Goal: Information Seeking & Learning: Learn about a topic

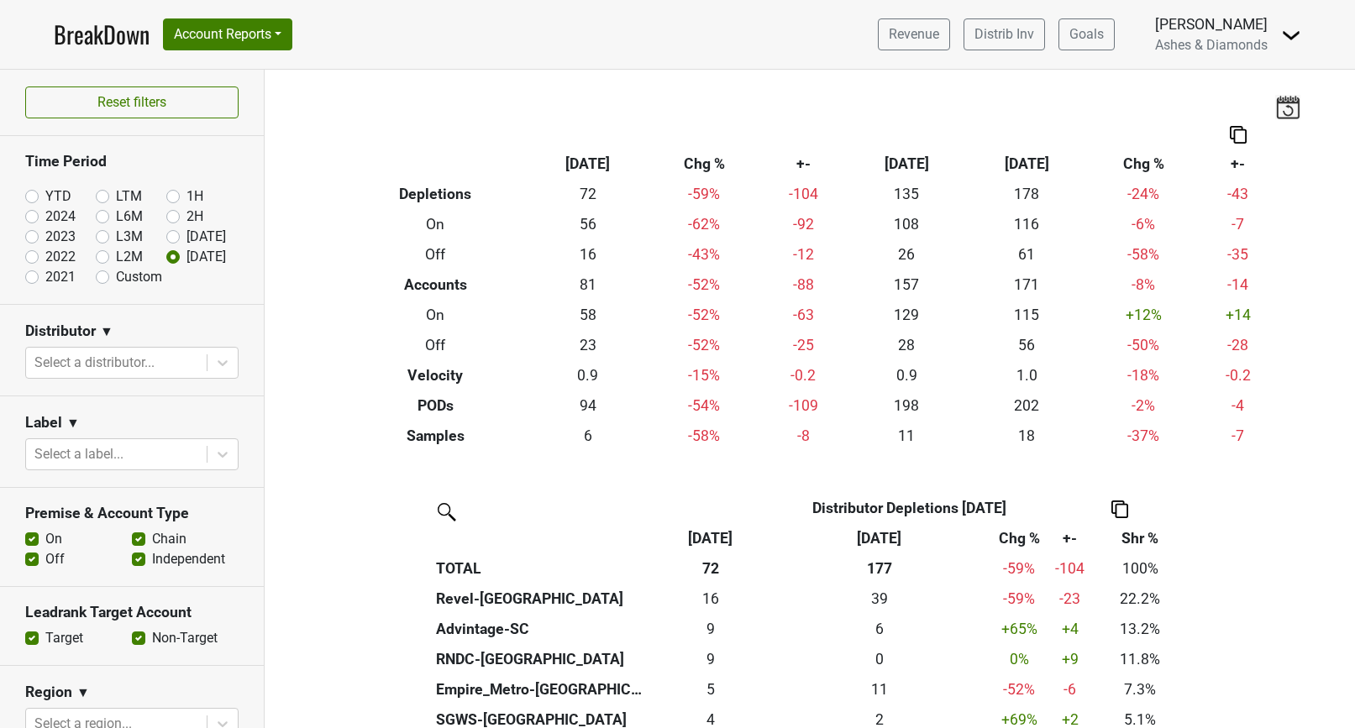
scroll to position [338, 0]
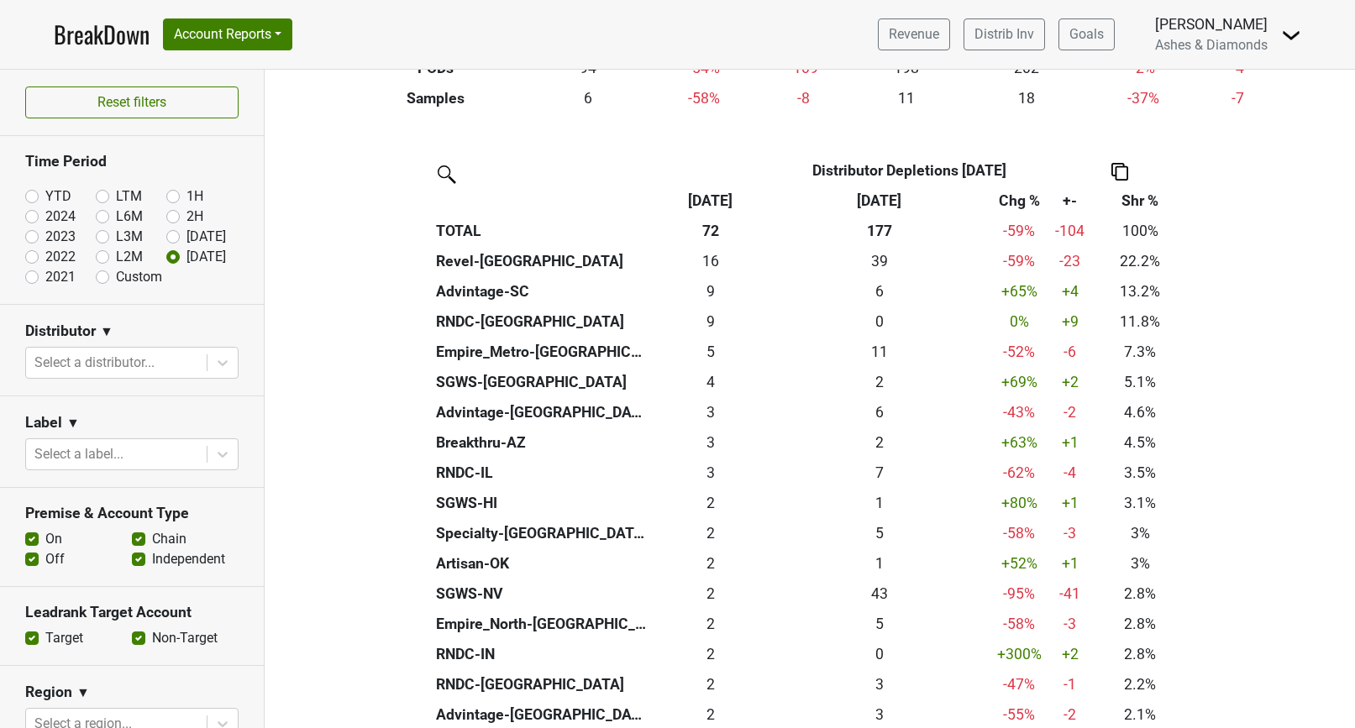
click at [96, 28] on link "BreakDown" at bounding box center [102, 34] width 96 height 35
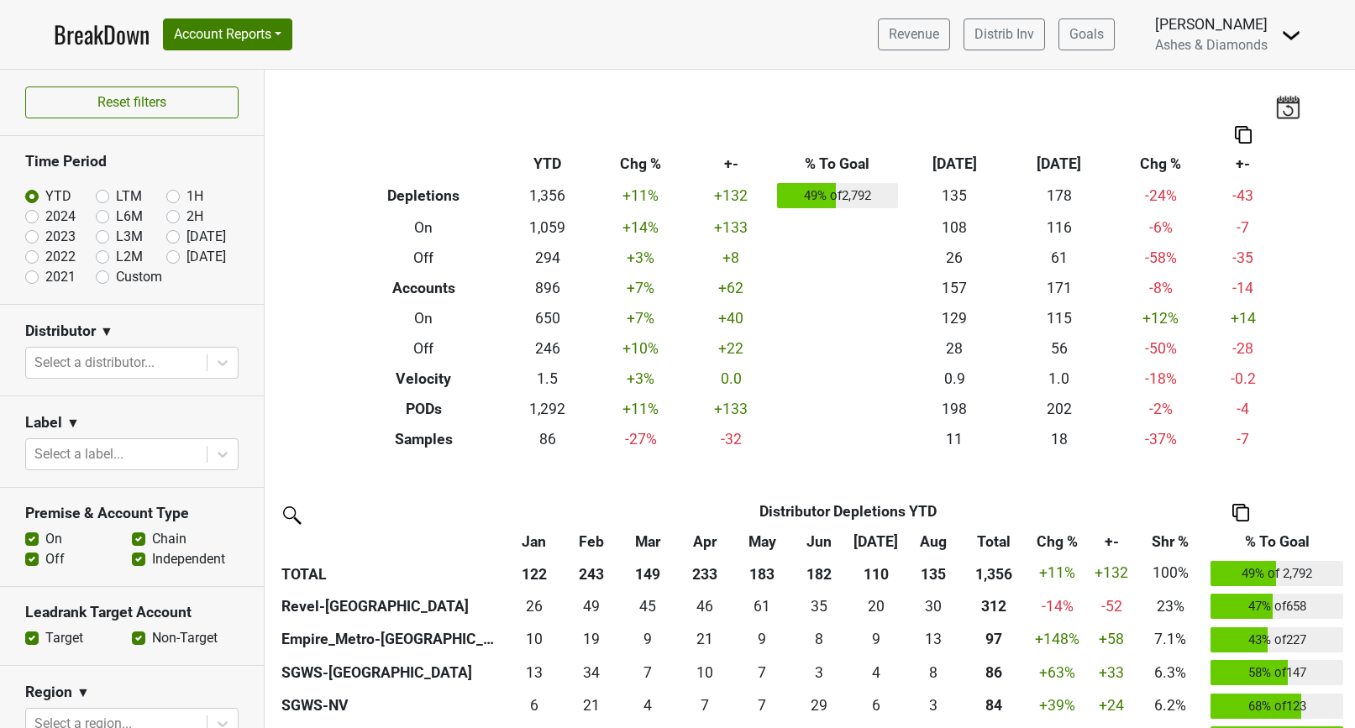
click at [187, 256] on label "[DATE]" at bounding box center [206, 257] width 39 height 20
click at [177, 256] on input "[DATE]" at bounding box center [199, 255] width 67 height 17
radio input "true"
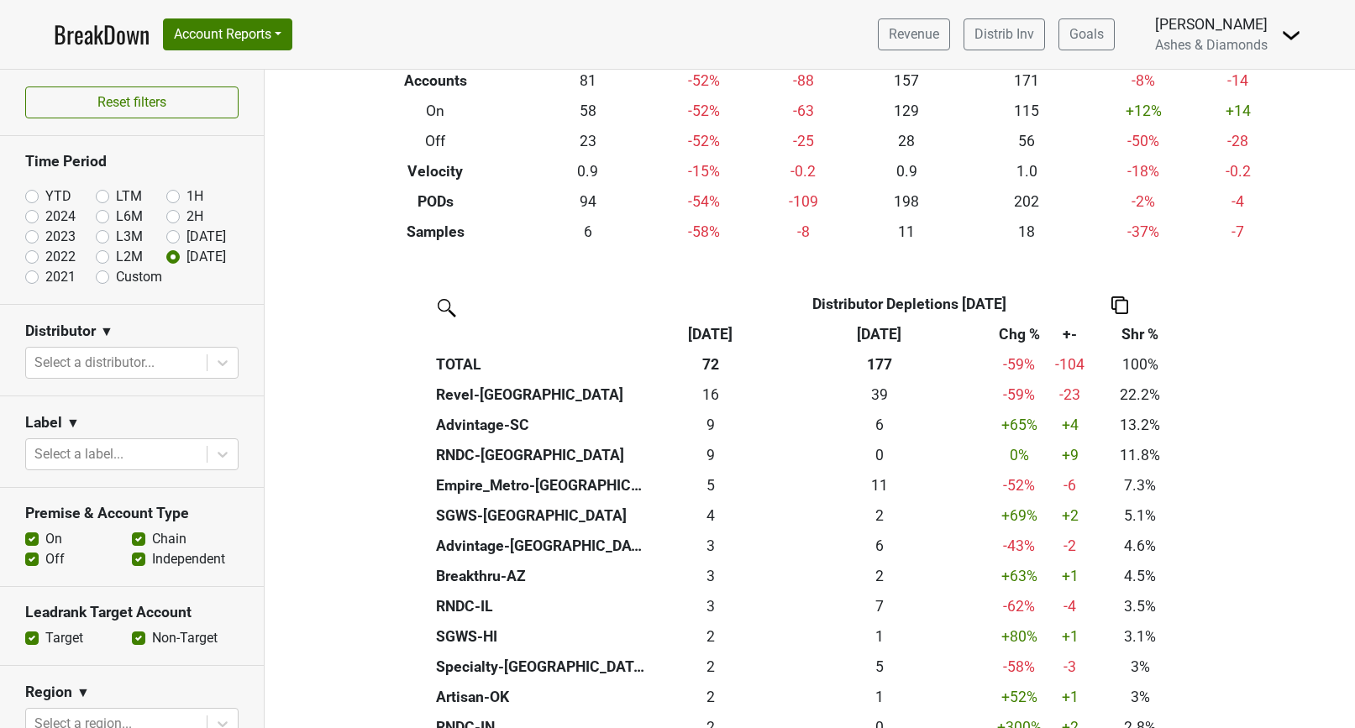
scroll to position [205, 0]
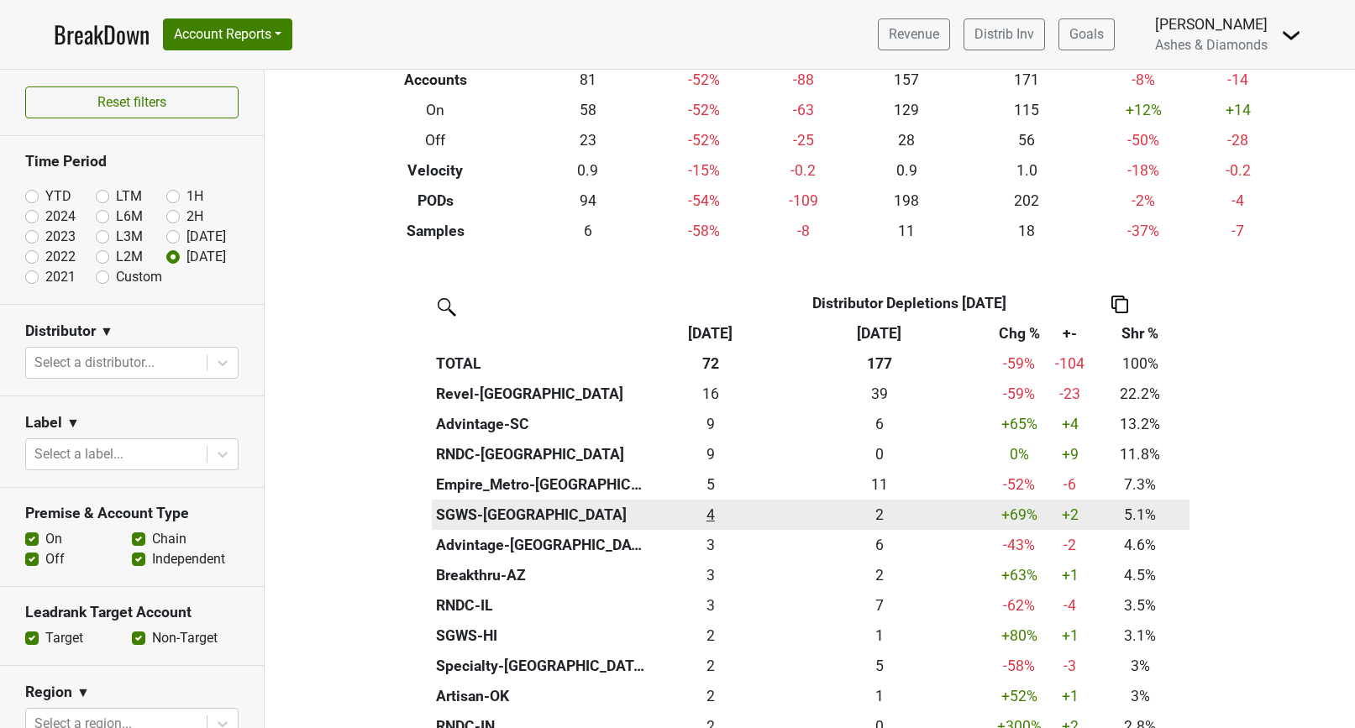
click at [711, 511] on div "3.667 4" at bounding box center [710, 515] width 111 height 22
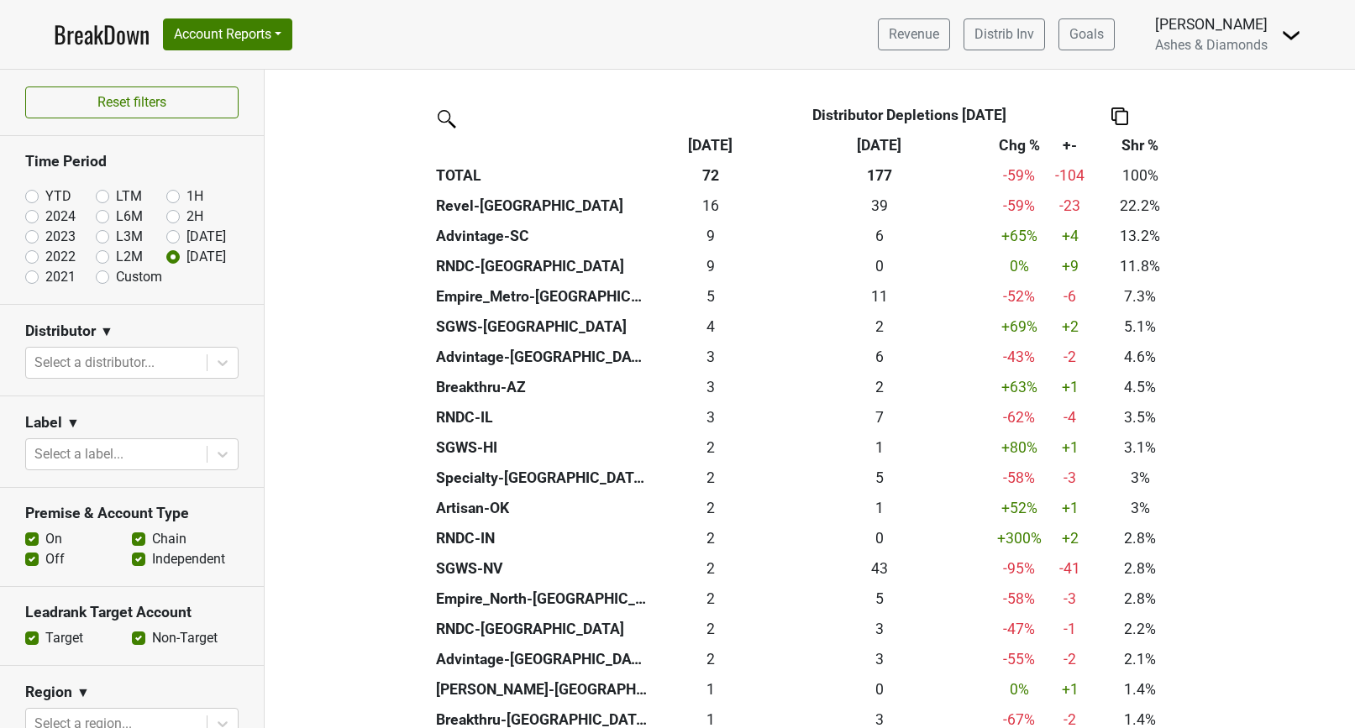
scroll to position [394, 0]
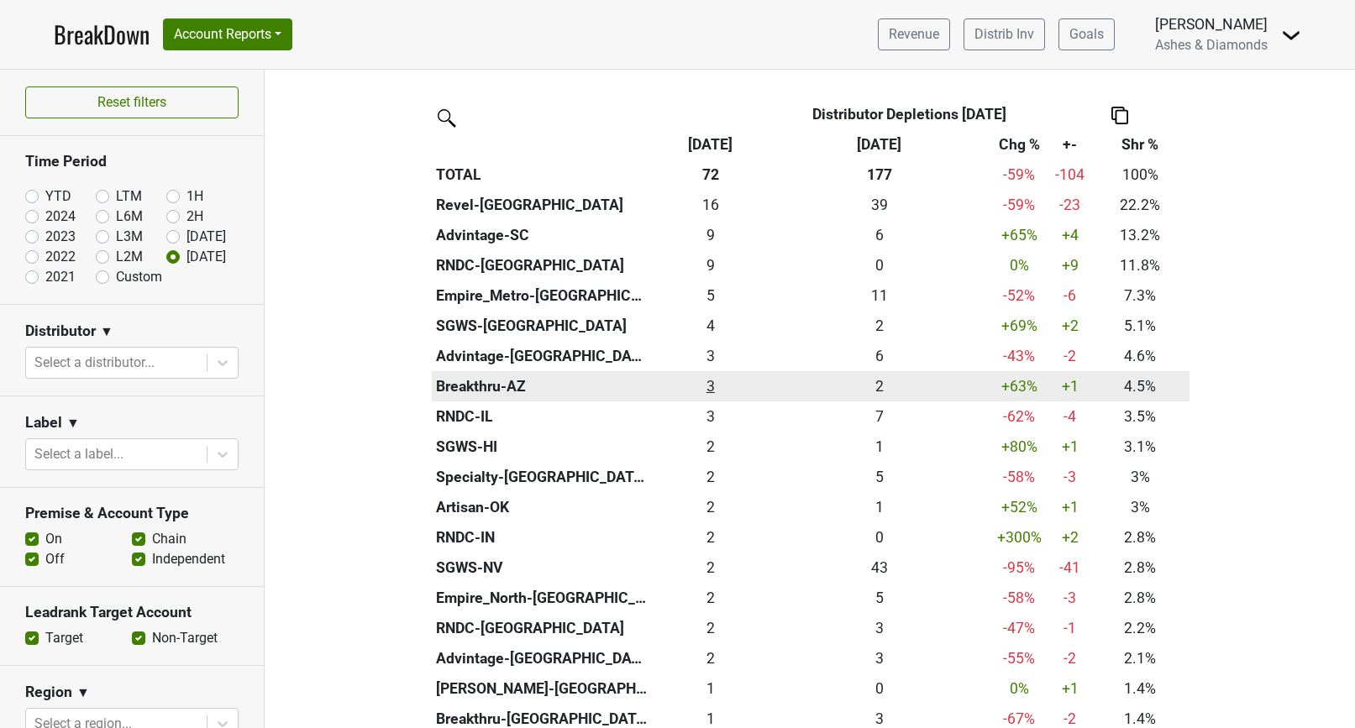
click at [706, 378] on div "3.25 3" at bounding box center [710, 387] width 111 height 22
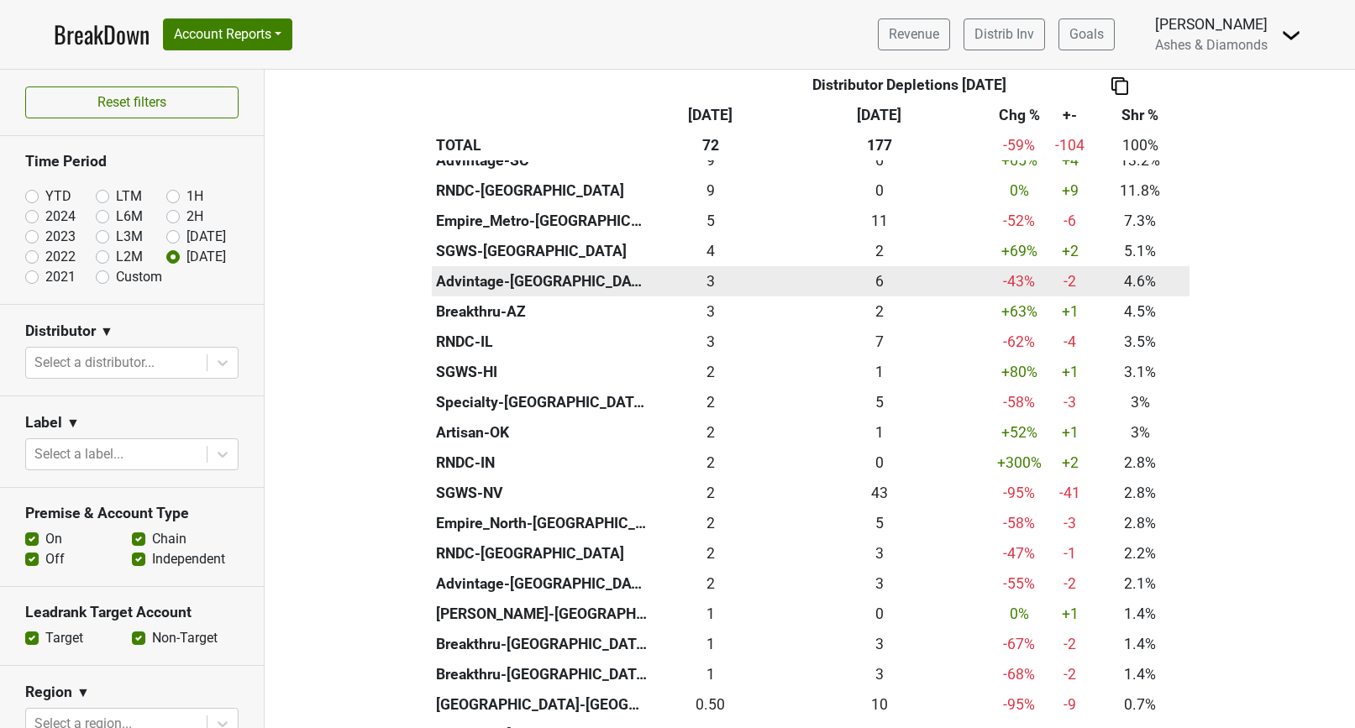
scroll to position [490, 0]
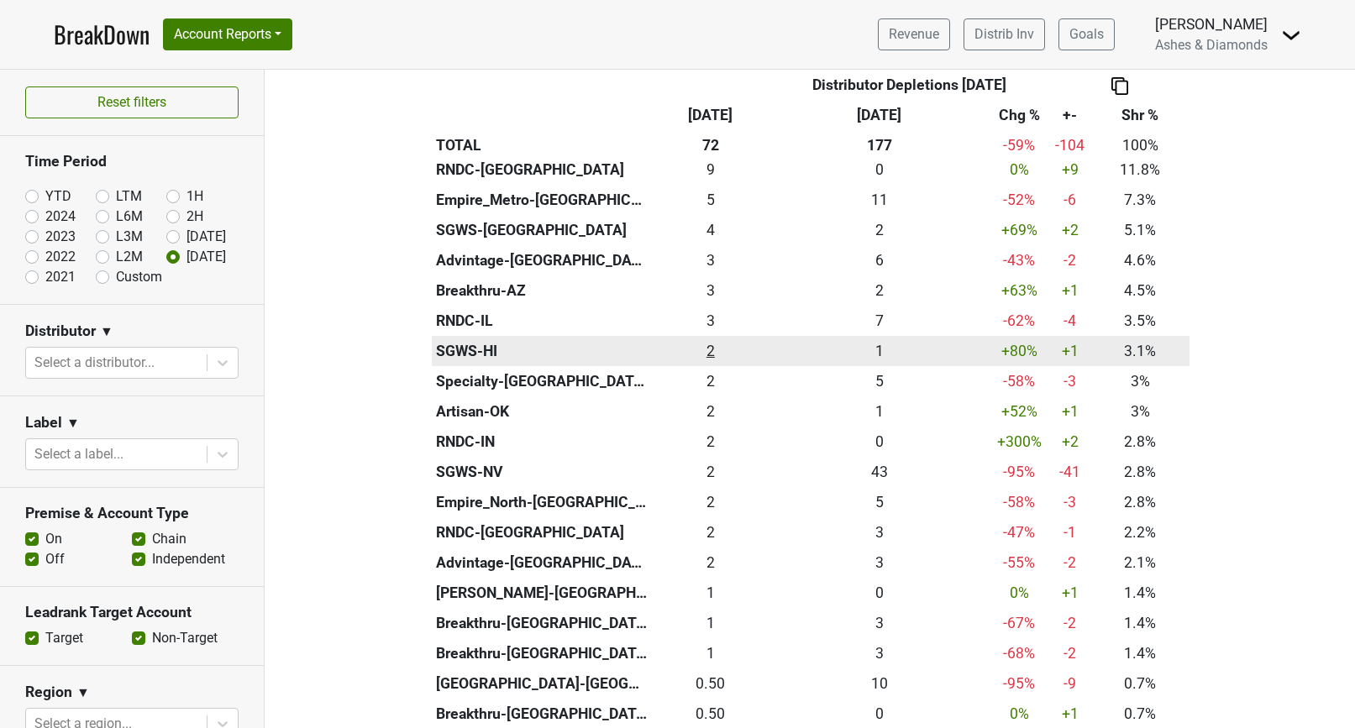
click at [713, 345] on div "2.25 2" at bounding box center [710, 351] width 111 height 22
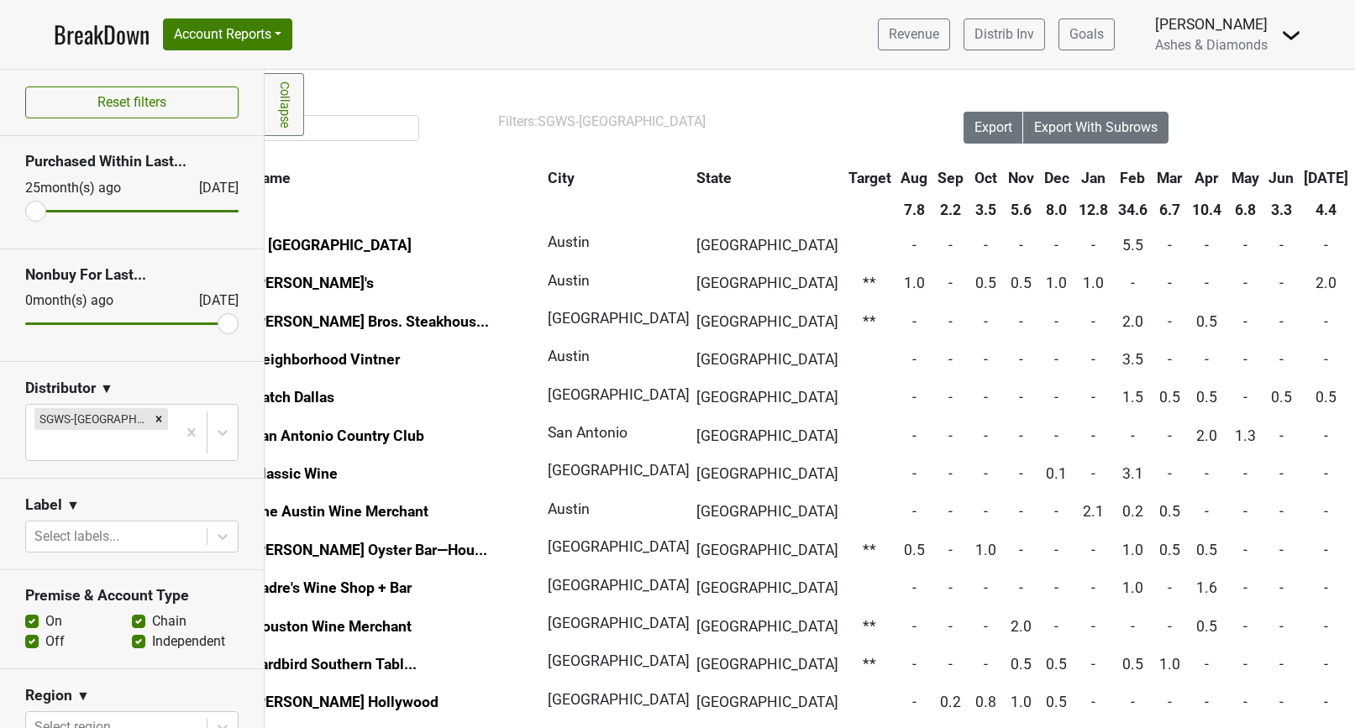
scroll to position [0, 103]
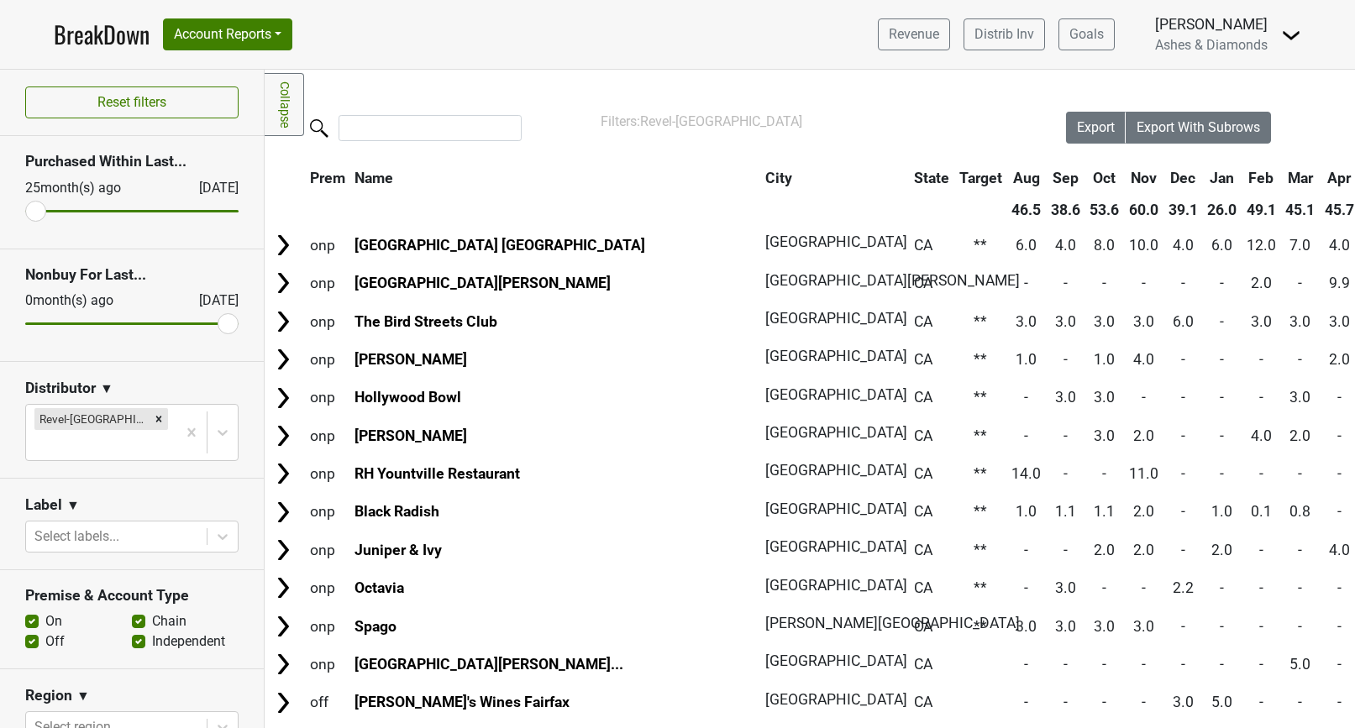
scroll to position [130, 344]
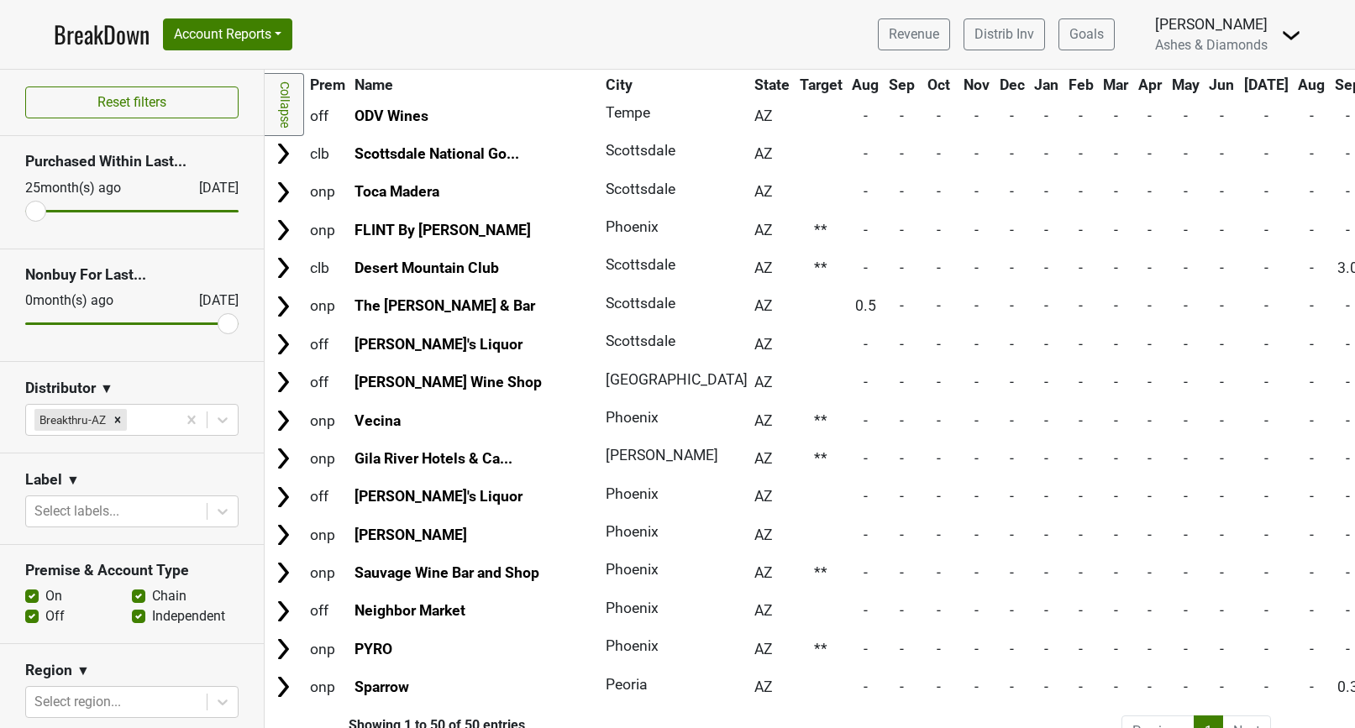
scroll to position [1425, 0]
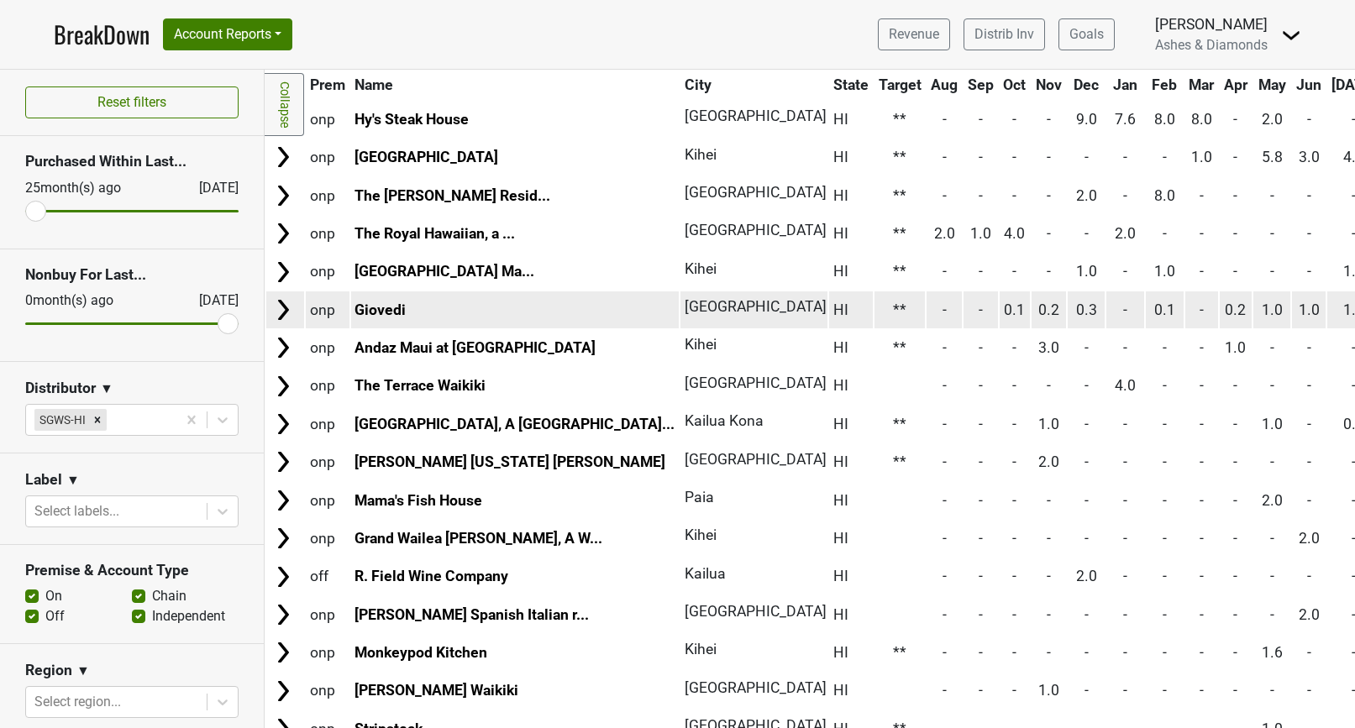
scroll to position [125, 0]
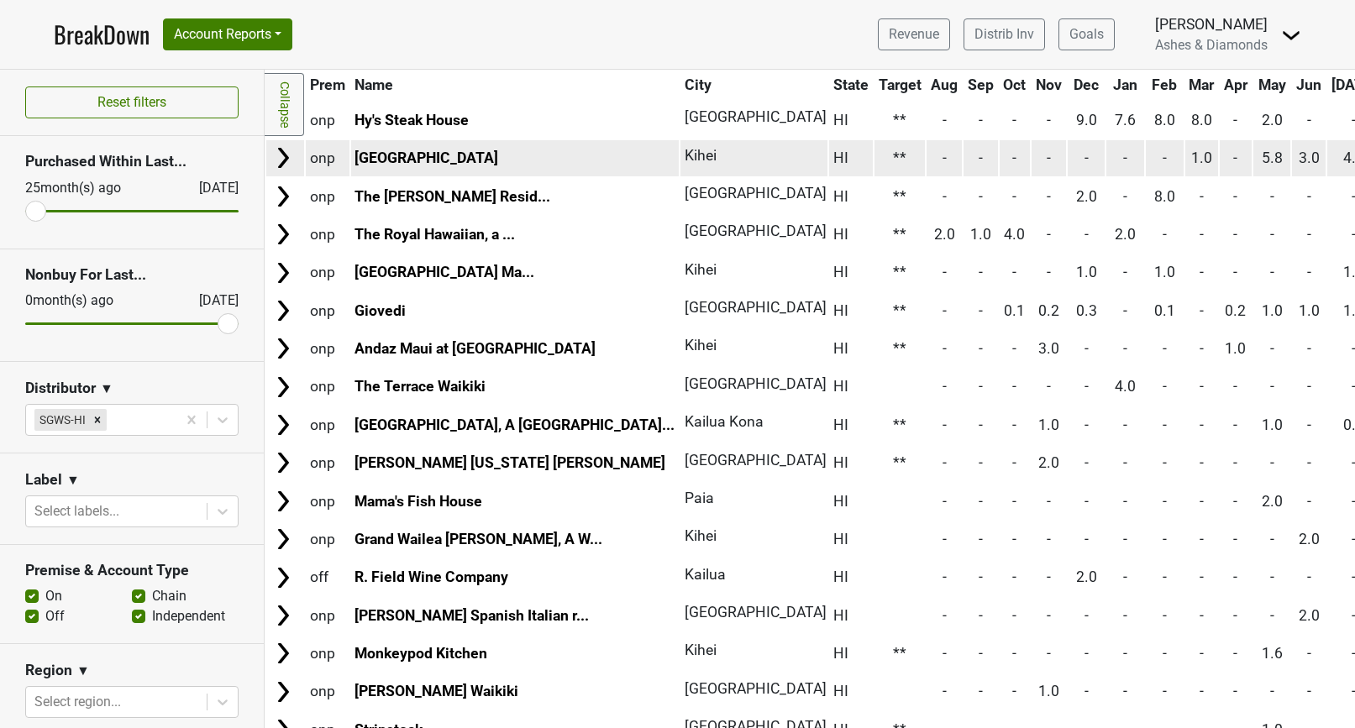
click at [428, 161] on link "Hotel Wailea" at bounding box center [427, 158] width 144 height 17
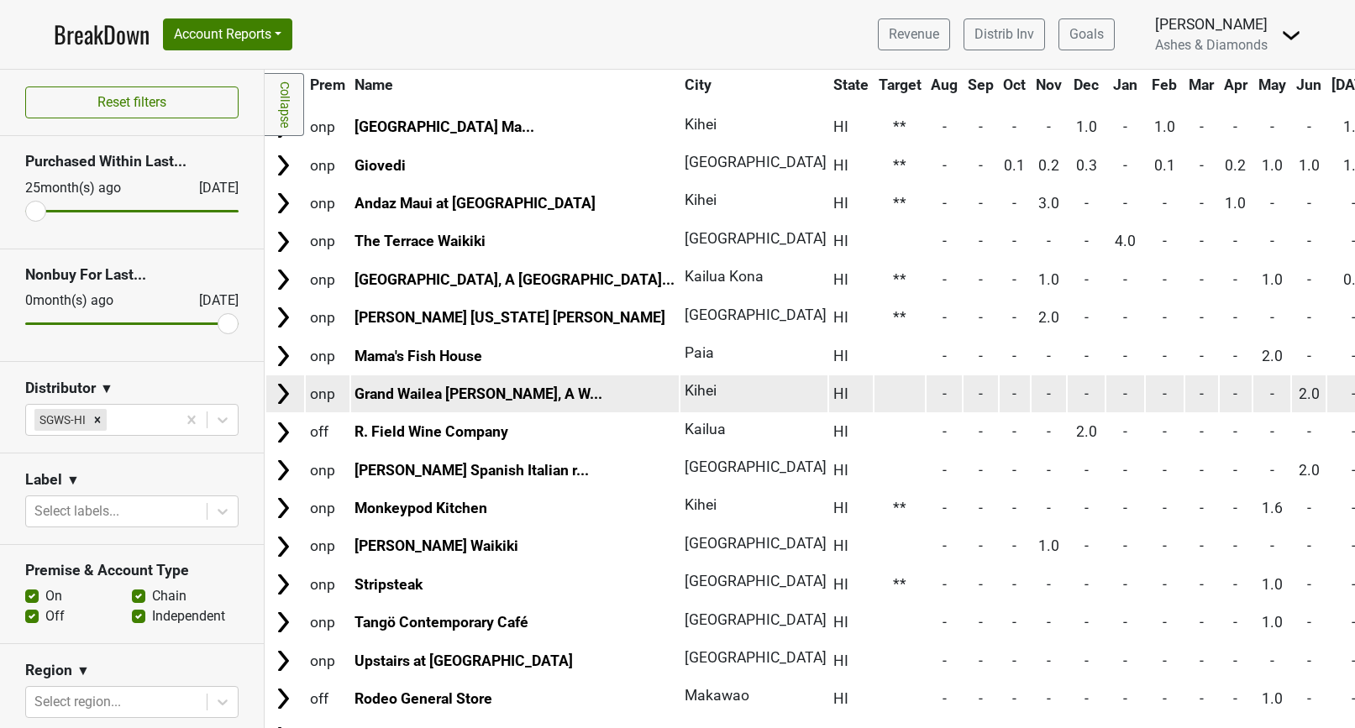
scroll to position [349, 0]
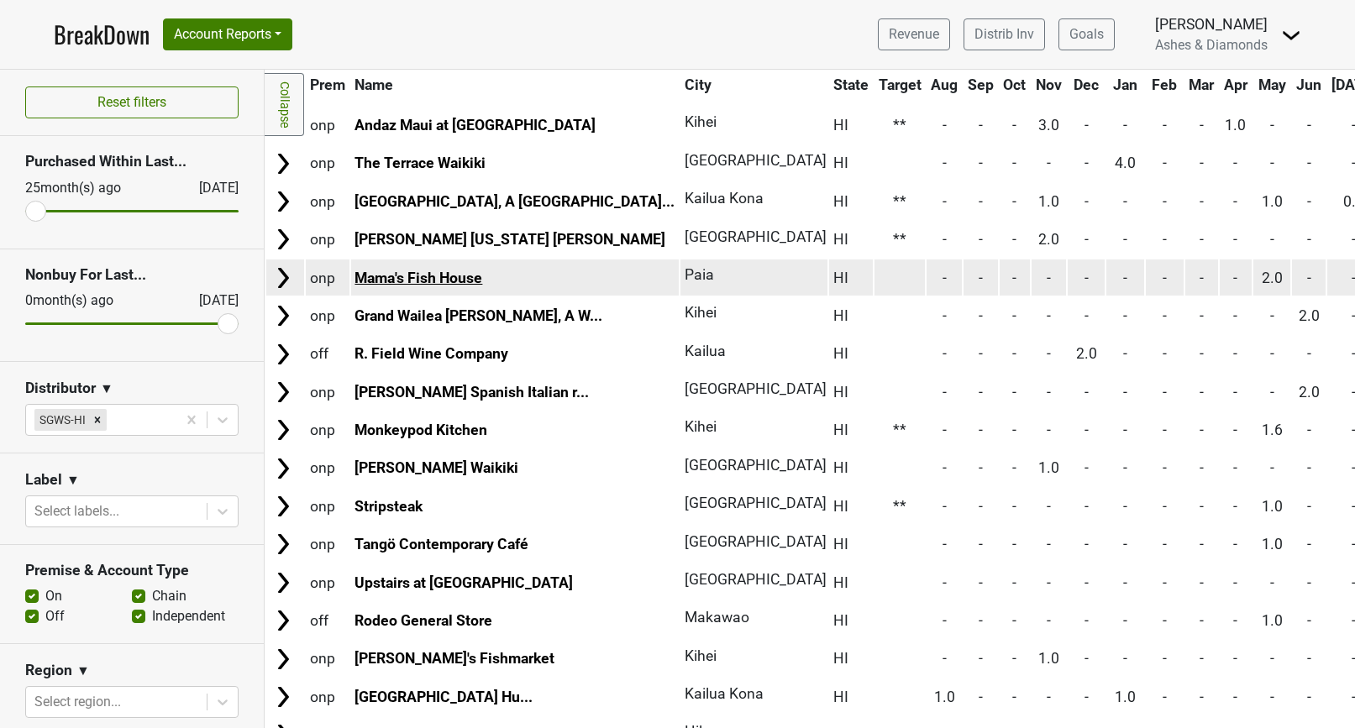
click at [444, 270] on link "Mama's Fish House" at bounding box center [419, 278] width 128 height 17
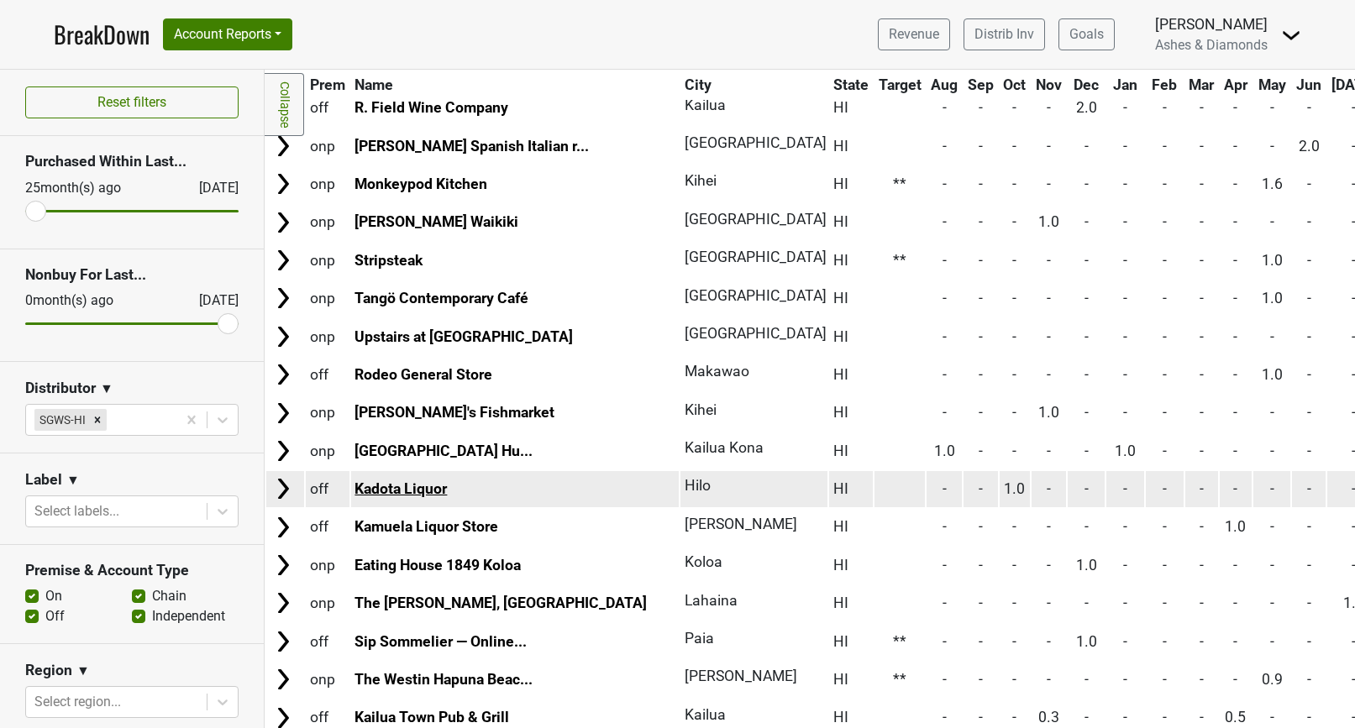
scroll to position [621, 0]
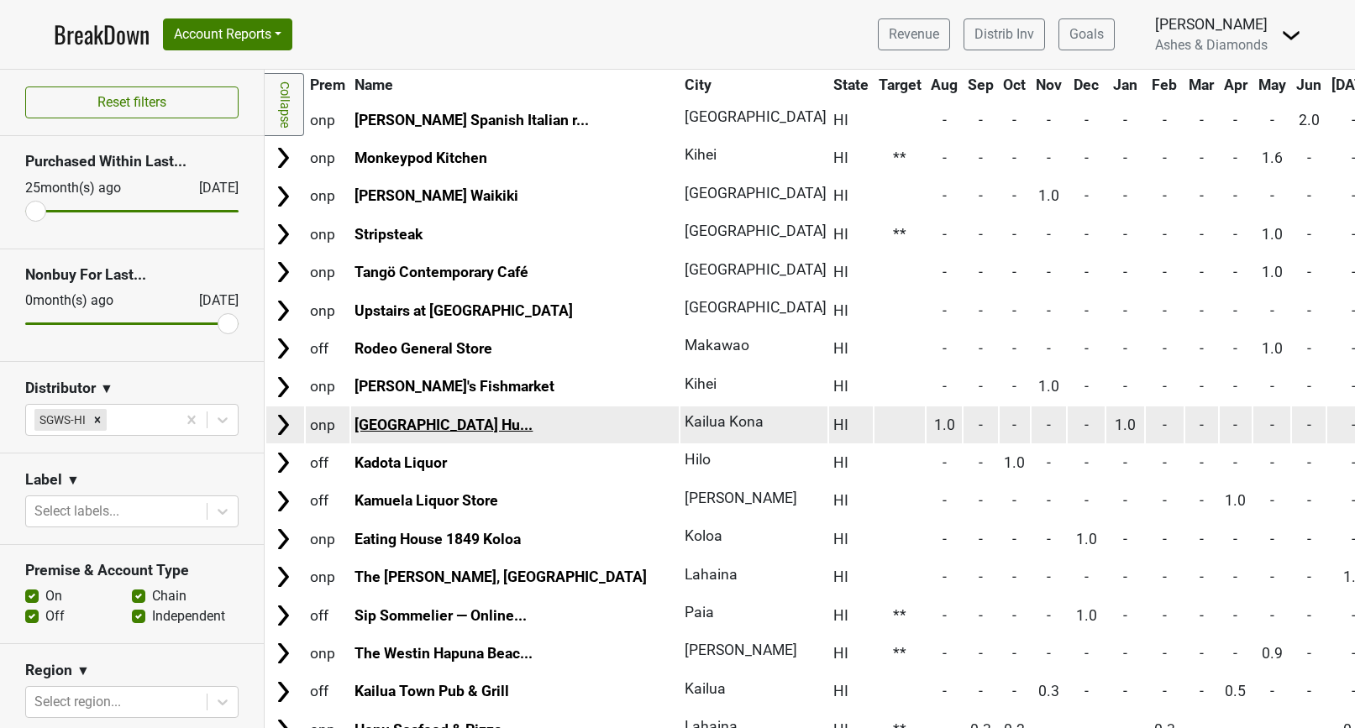
click at [444, 417] on link "Four Seasons Resort Hu..." at bounding box center [444, 425] width 178 height 17
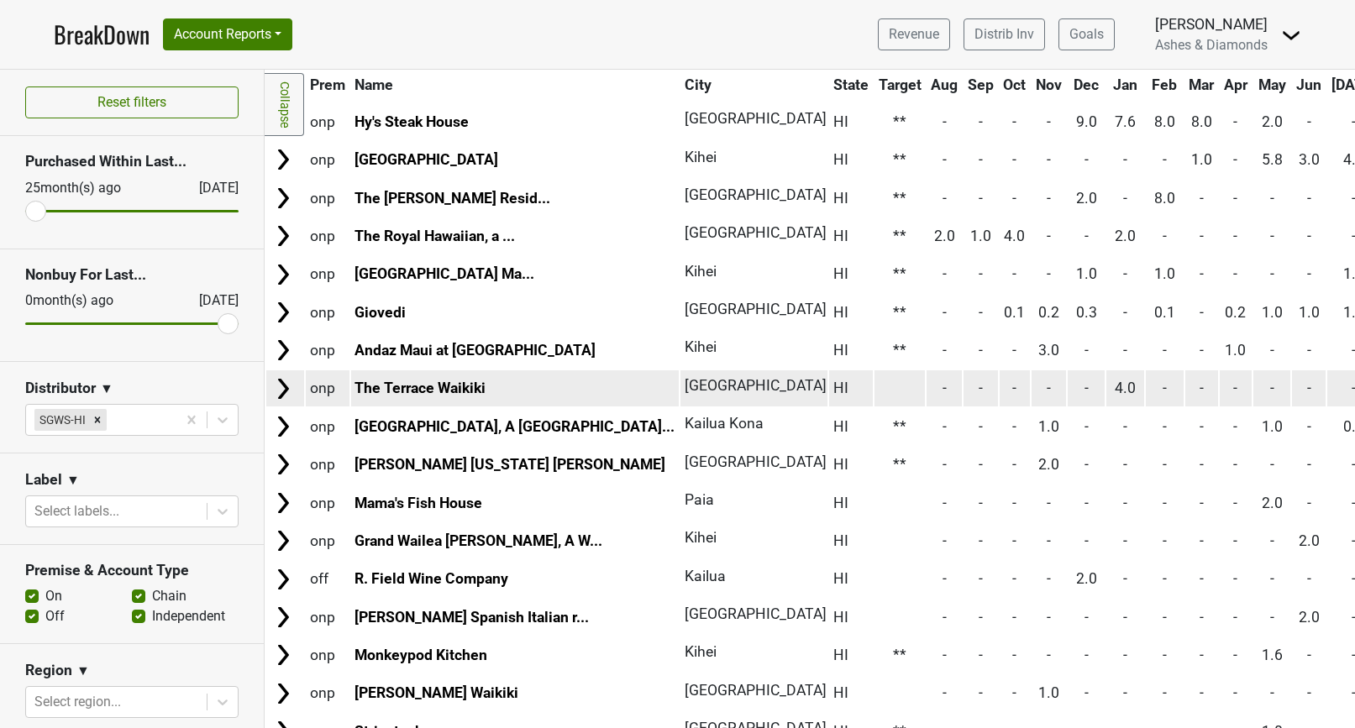
scroll to position [228, 0]
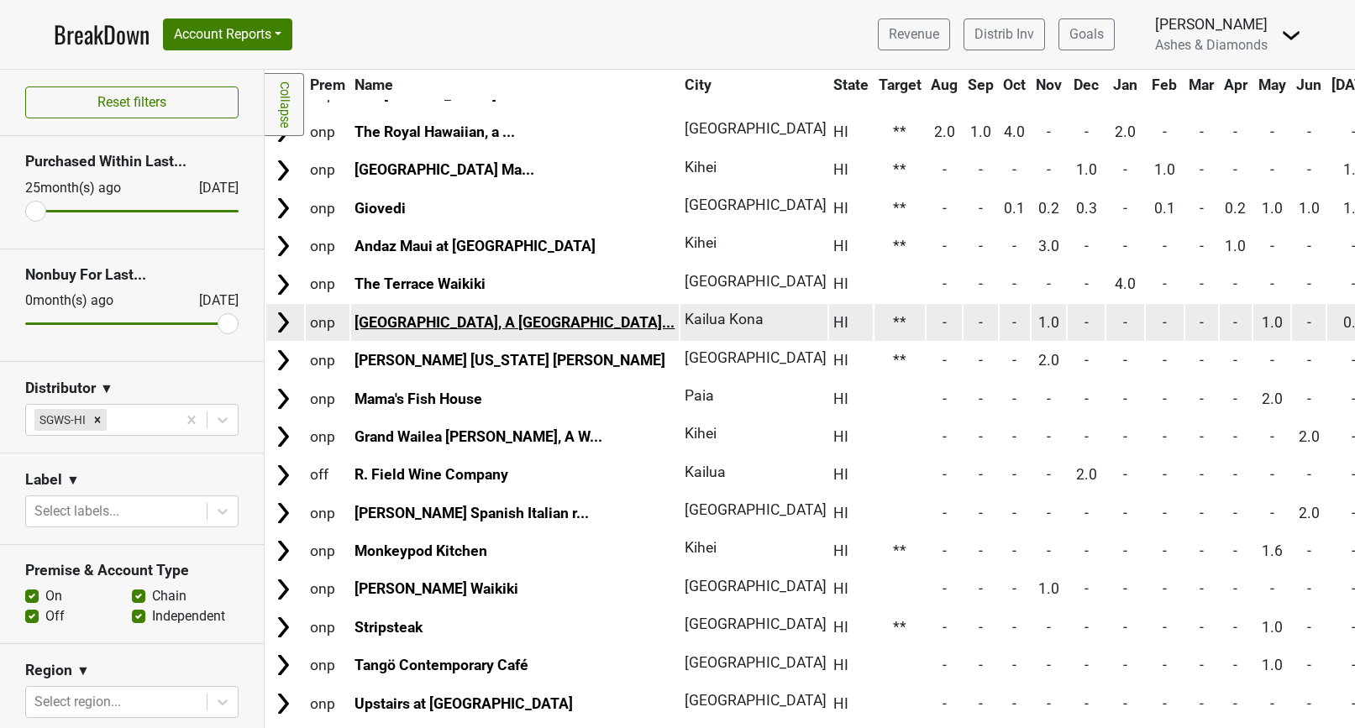
click at [481, 318] on link "Kona Village, A Rosewo..." at bounding box center [515, 322] width 320 height 17
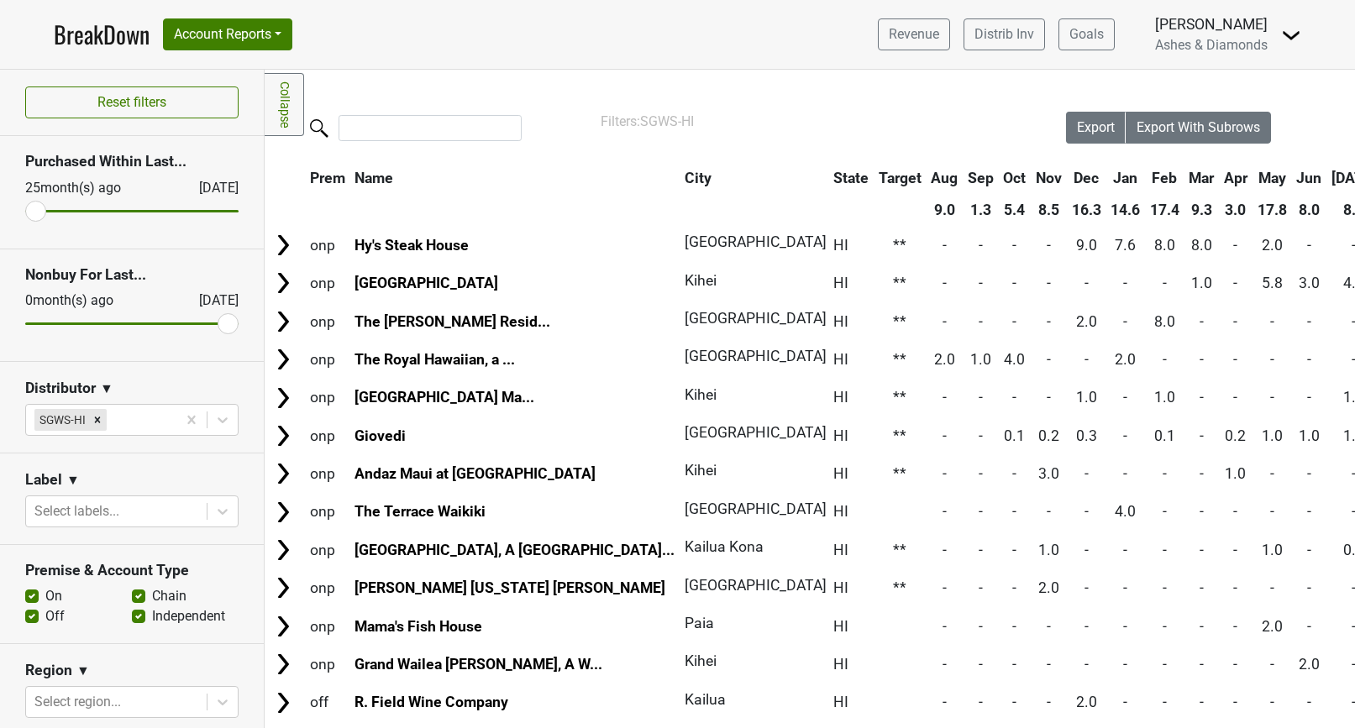
scroll to position [0, 0]
click at [998, 40] on link "Distrib Inv" at bounding box center [1004, 34] width 81 height 32
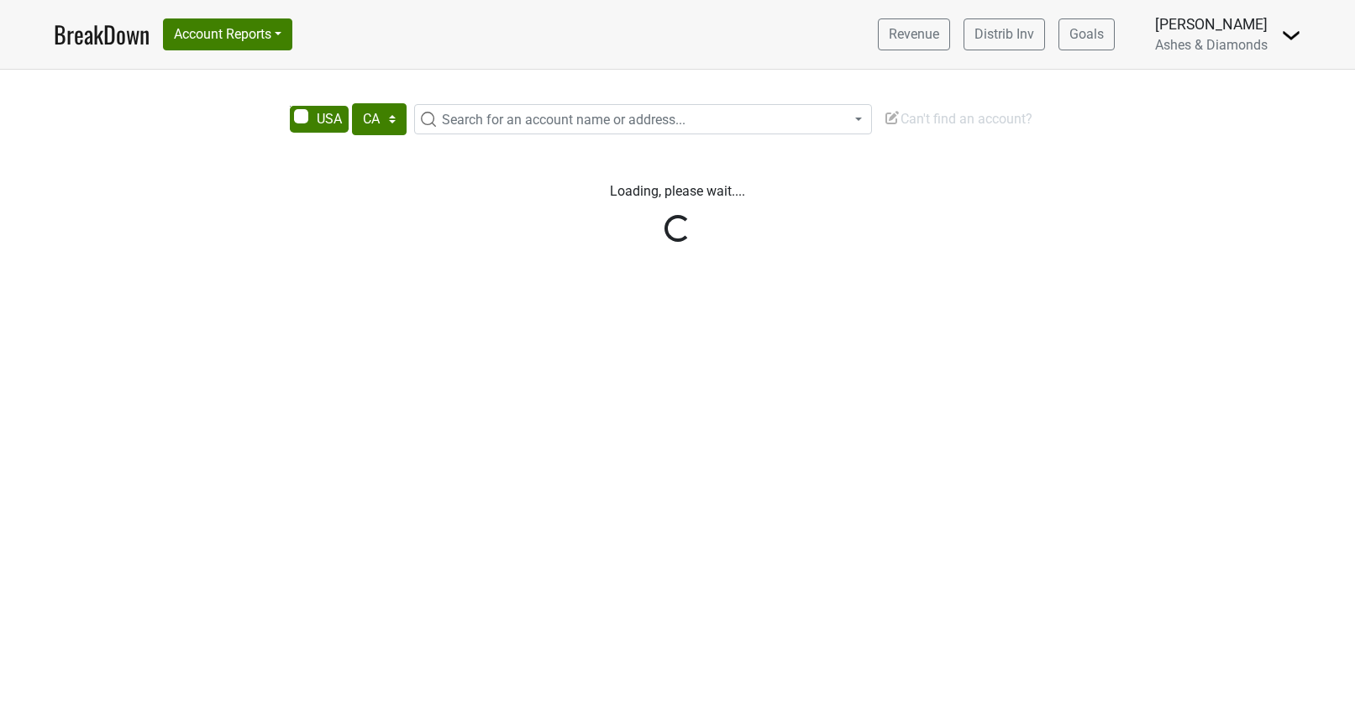
select select "CA"
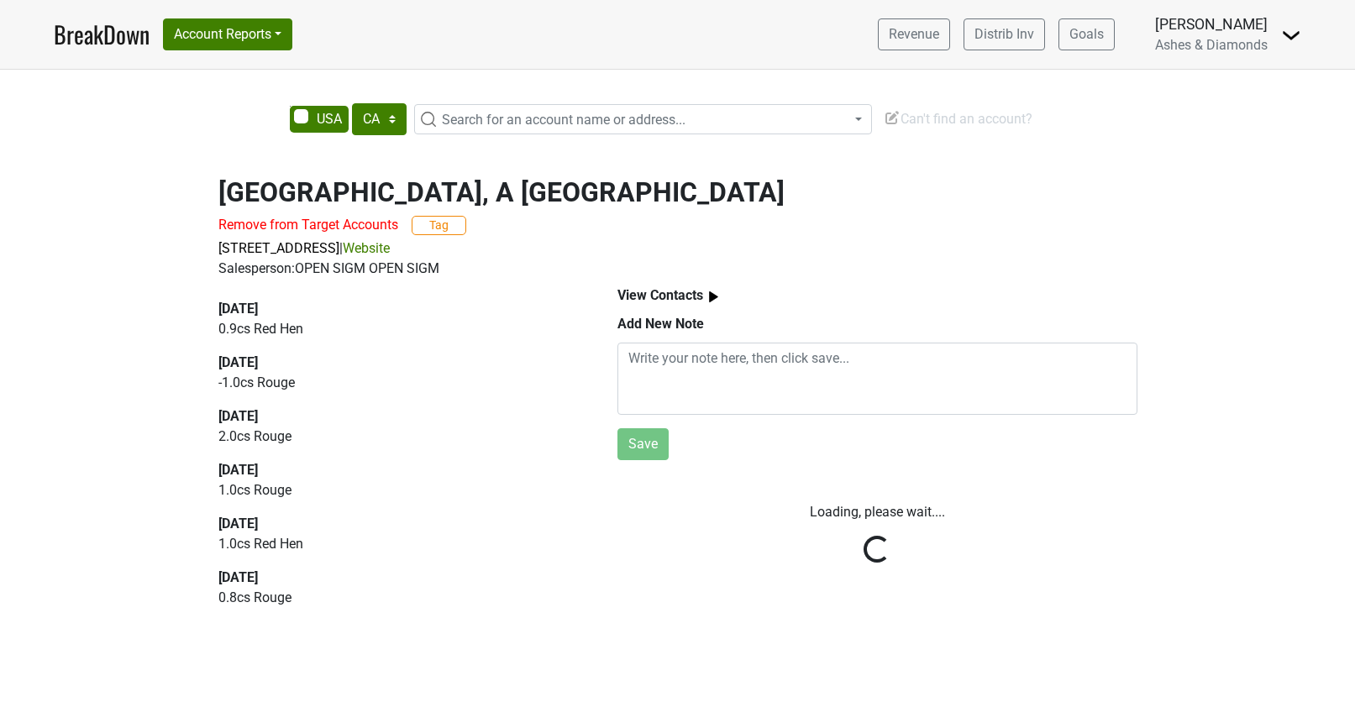
select select "CA"
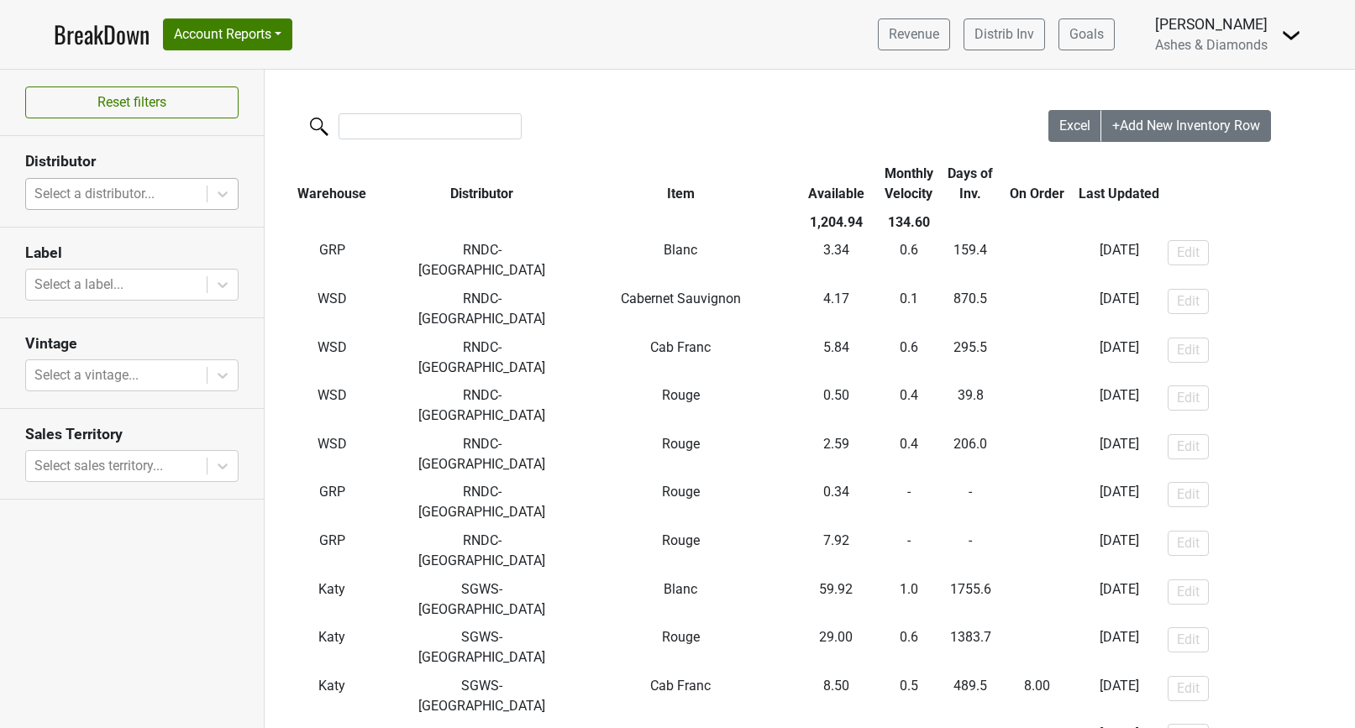
click at [164, 199] on div at bounding box center [116, 194] width 164 height 24
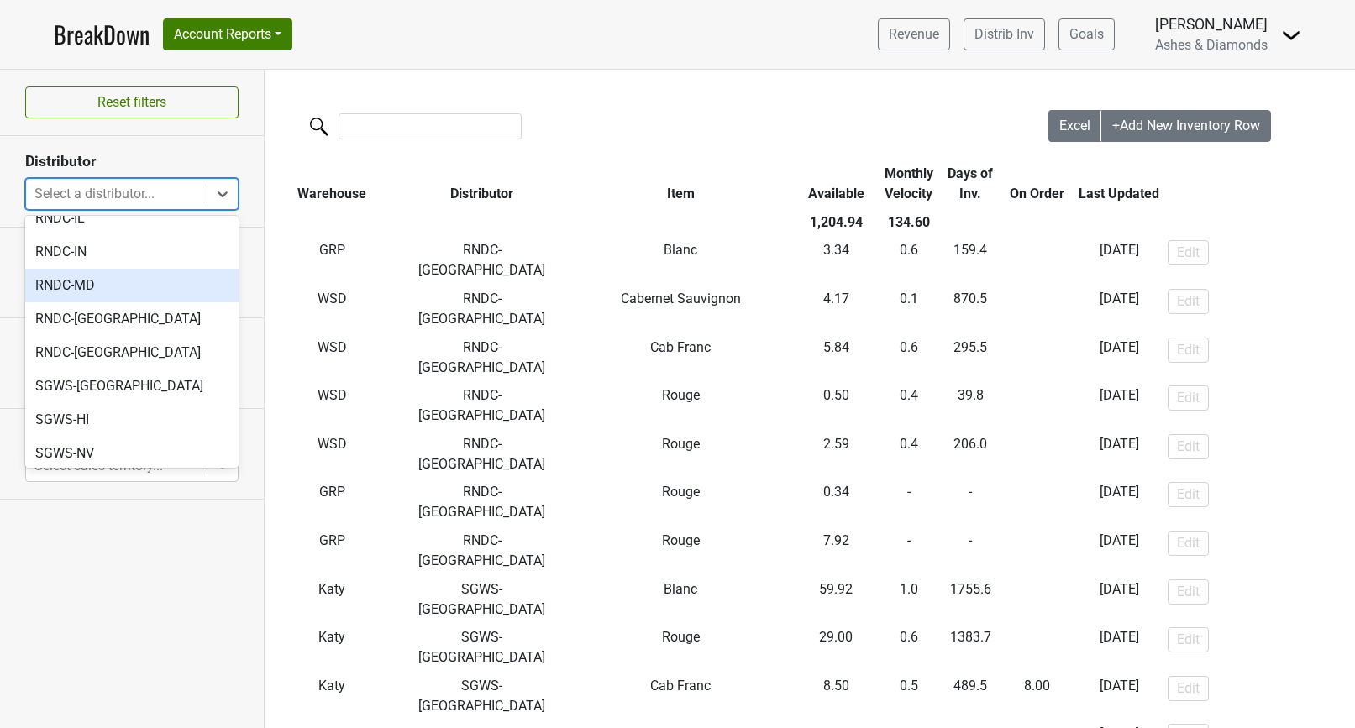
scroll to position [595, 0]
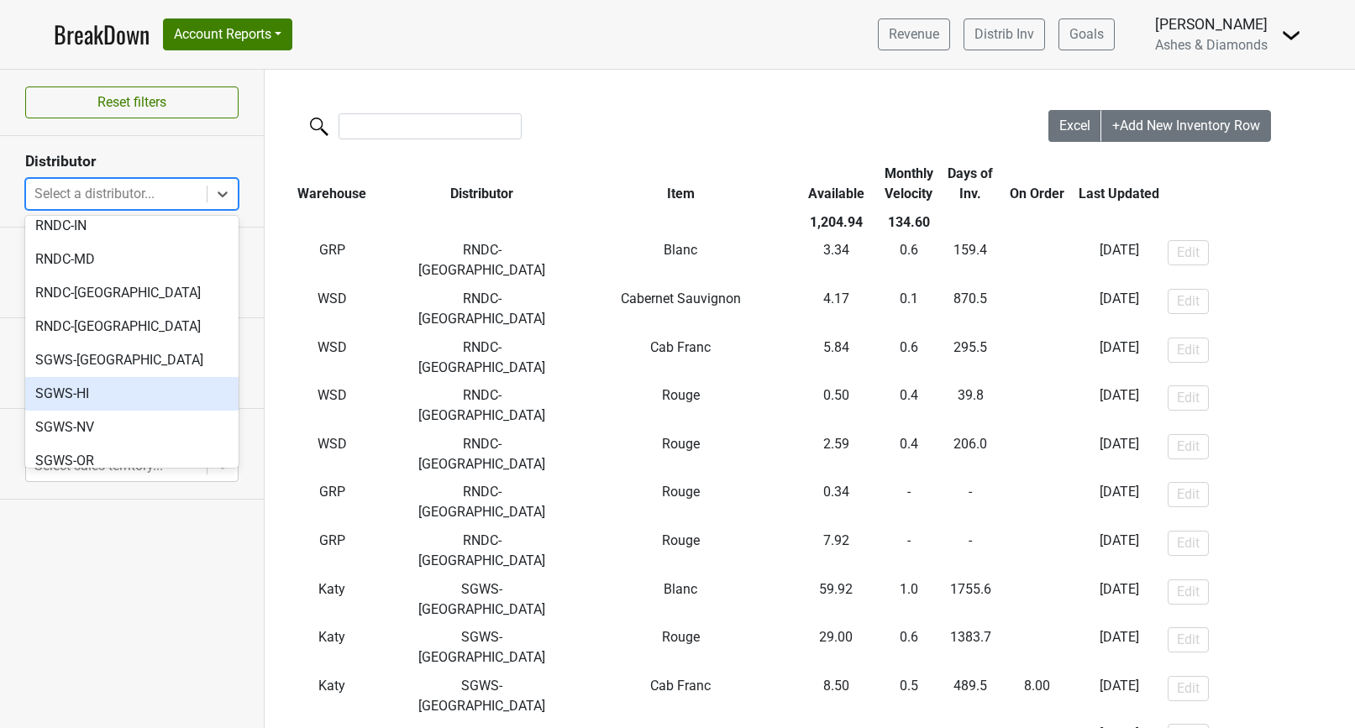
click at [166, 377] on div "SGWS-HI" at bounding box center [131, 394] width 213 height 34
